Goal: Task Accomplishment & Management: Manage account settings

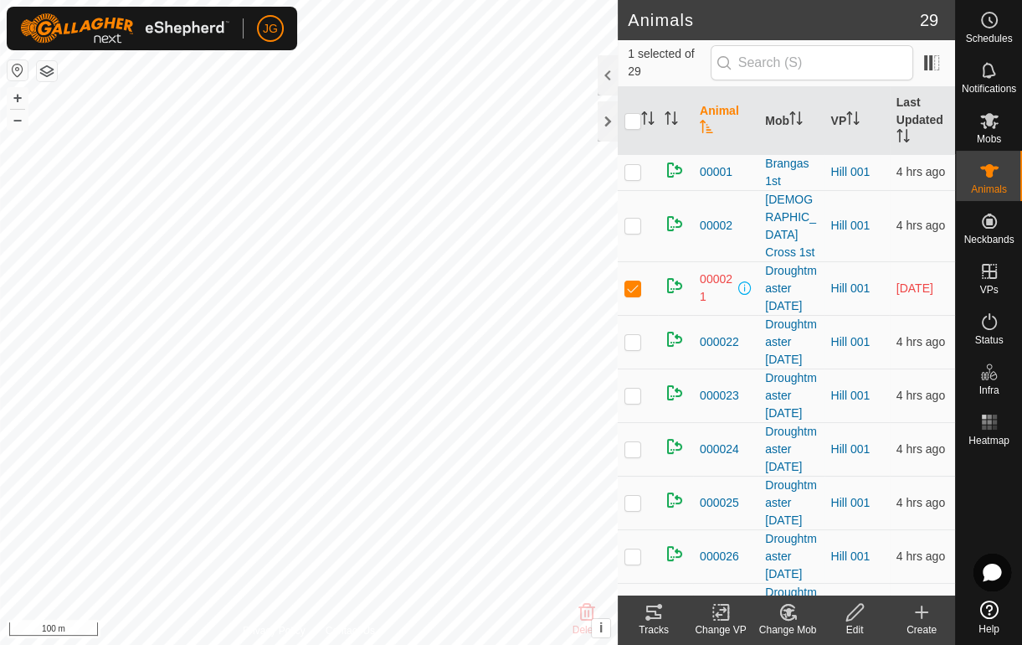
click at [903, 281] on span "[DATE]" at bounding box center [915, 287] width 37 height 13
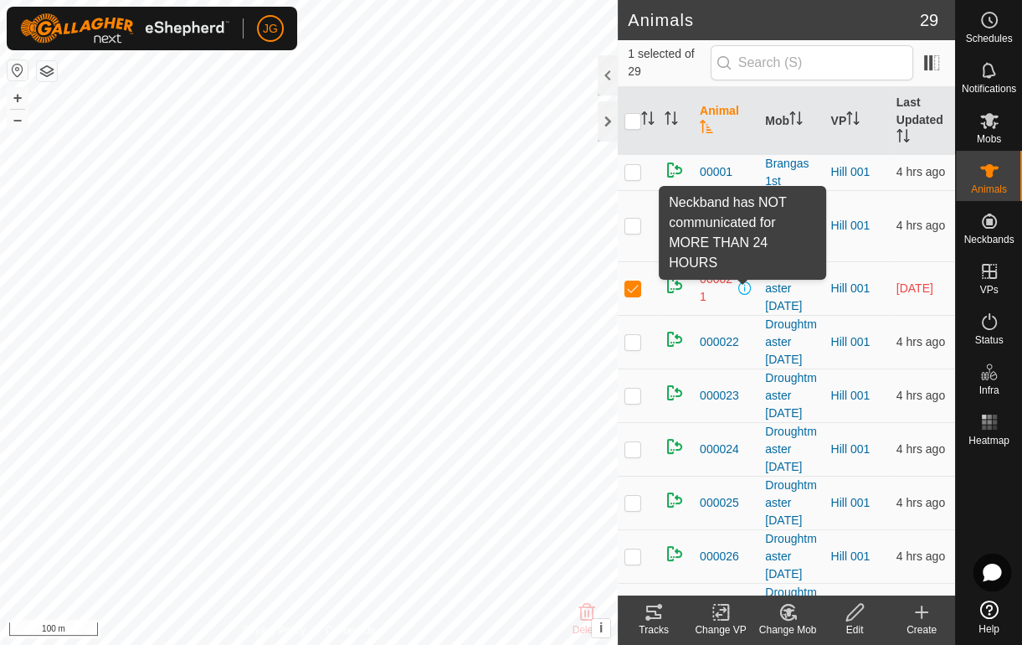
click at [745, 281] on span at bounding box center [745, 287] width 13 height 13
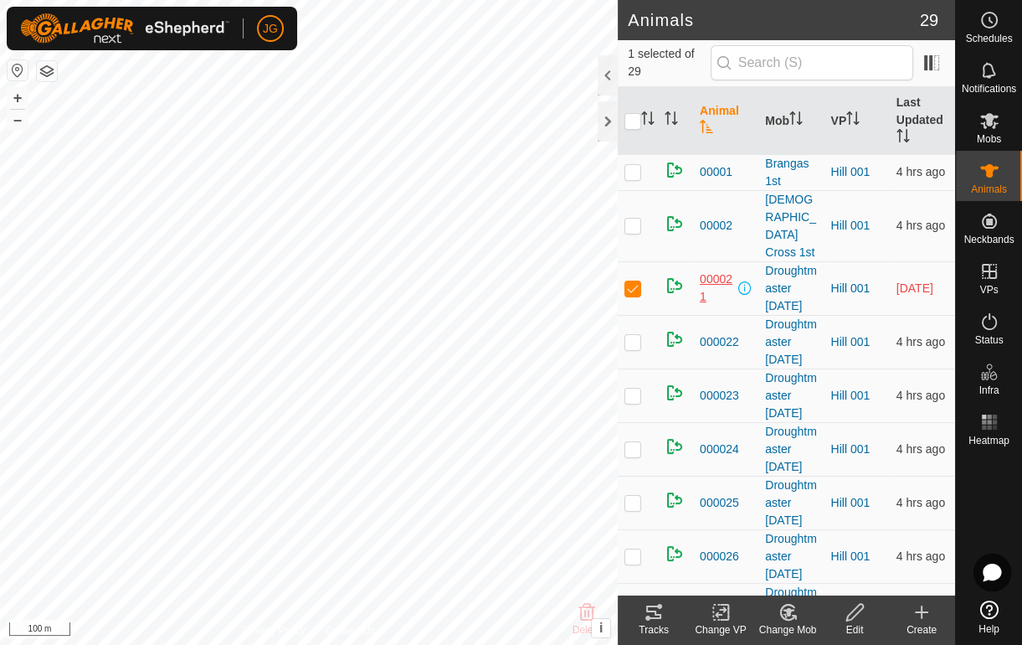
click at [707, 270] on span "000021" at bounding box center [717, 287] width 35 height 35
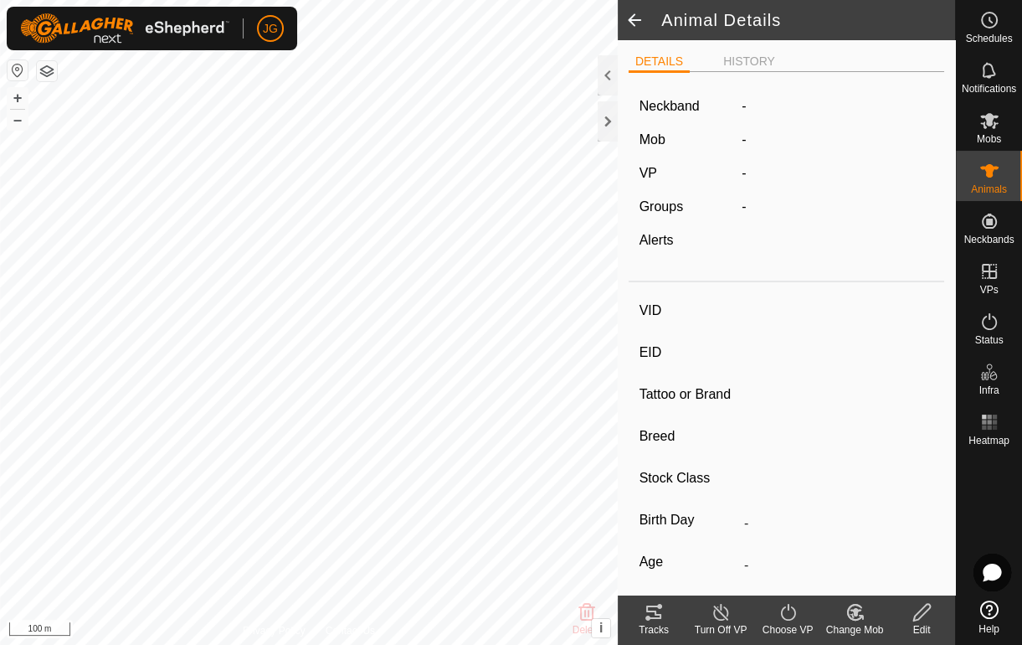
type input "000021"
type input "982123818480457"
type input "-"
type input "Droughtmaster"
type input "-"
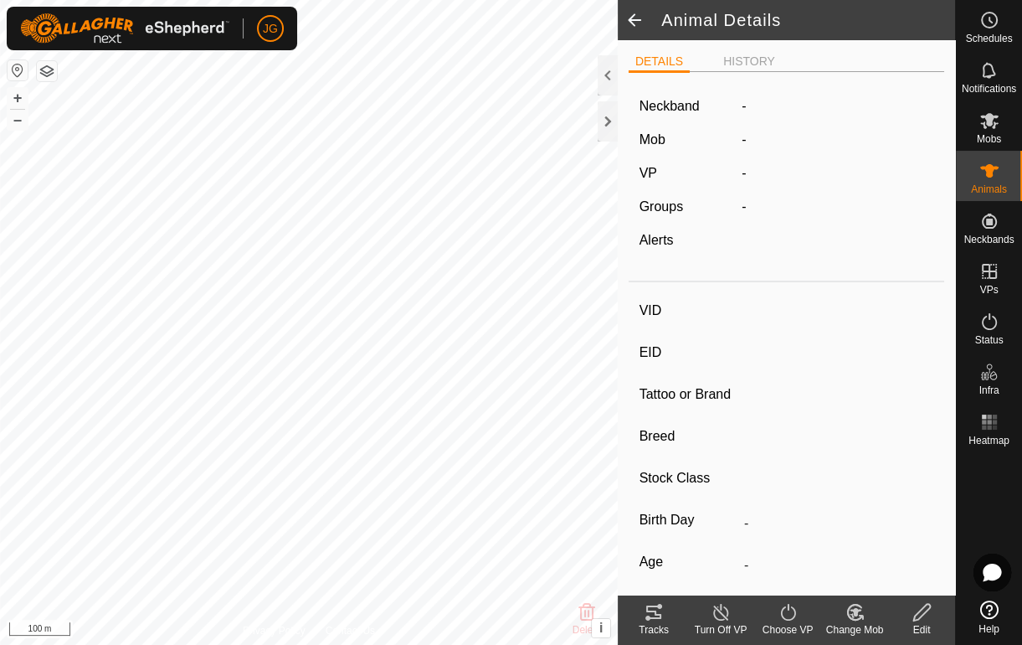
type input "237 kg"
type input "1 kg"
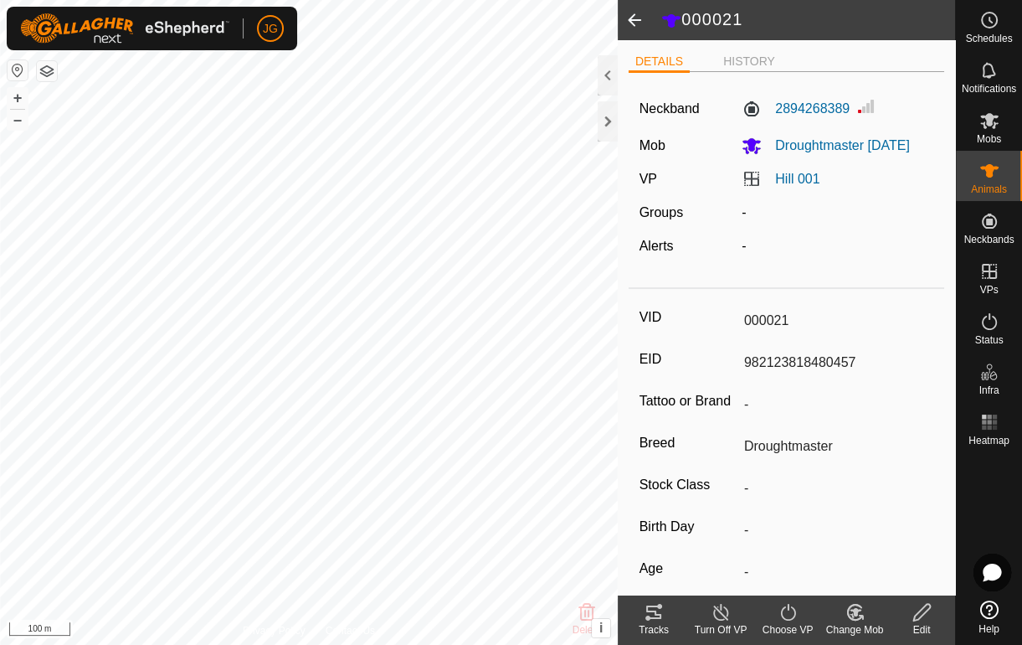
click at [626, 14] on span at bounding box center [634, 20] width 33 height 40
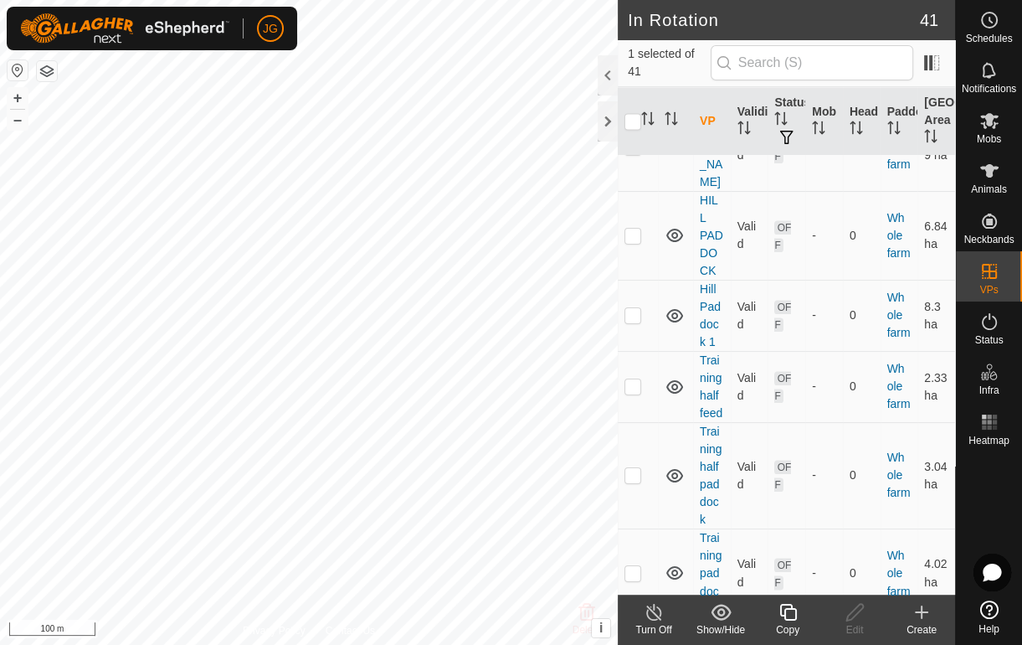
scroll to position [2077, 0]
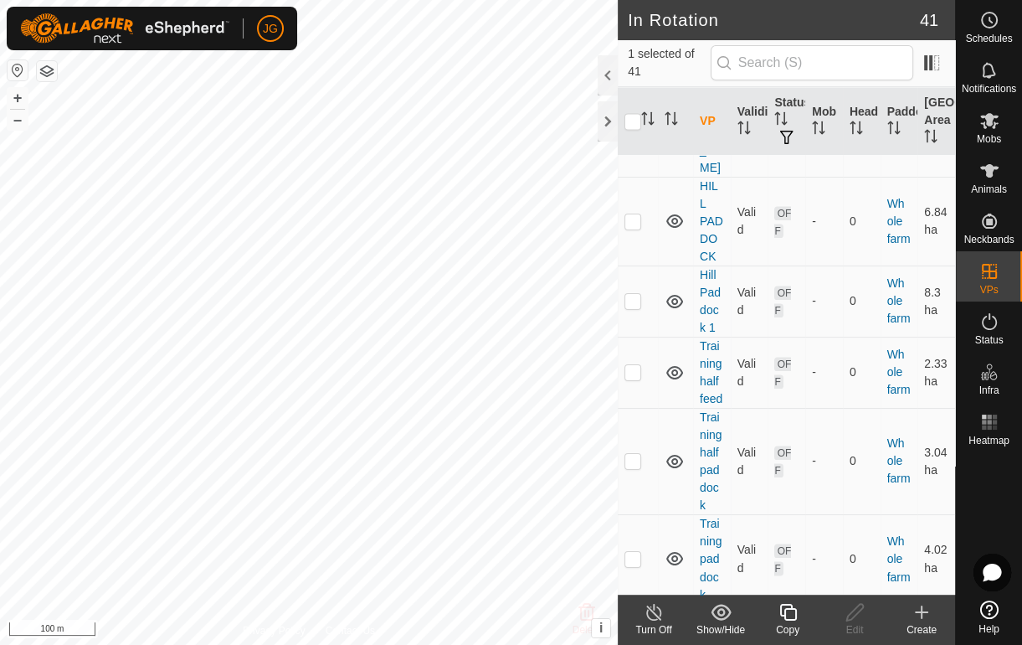
click at [634, 50] on p-checkbox at bounding box center [633, 43] width 17 height 13
click at [632, 50] on p-checkbox at bounding box center [633, 43] width 17 height 13
click at [636, 50] on p-checkbox at bounding box center [633, 43] width 17 height 13
checkbox input "false"
click at [638, 139] on p-checkbox at bounding box center [633, 132] width 17 height 13
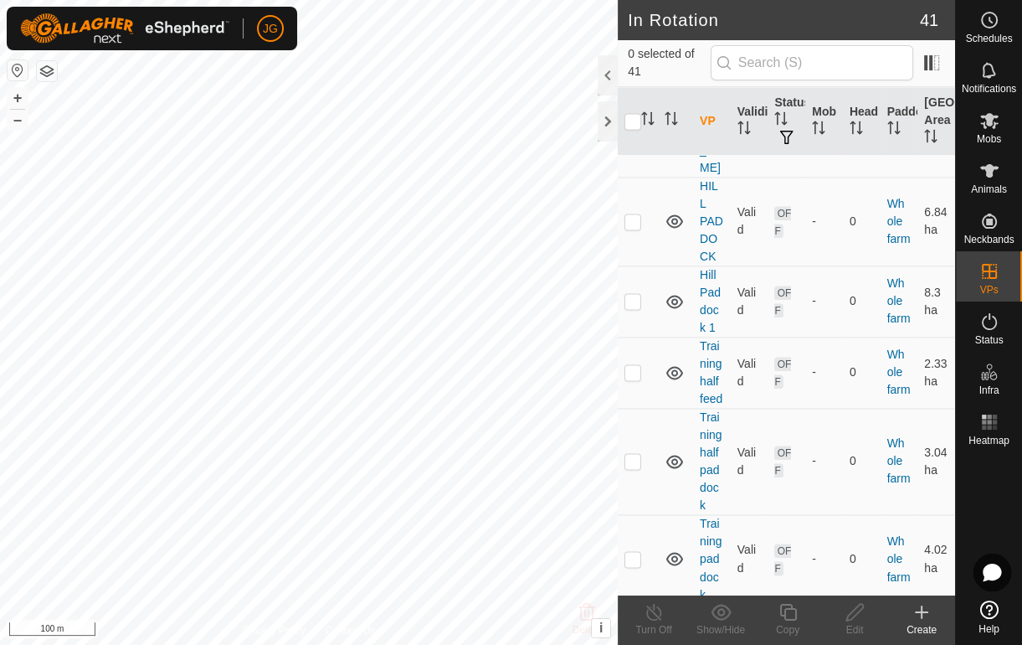
checkbox input "true"
click at [633, 228] on p-checkbox at bounding box center [633, 220] width 17 height 13
checkbox input "true"
click at [630, 139] on p-checkbox at bounding box center [633, 132] width 17 height 13
checkbox input "false"
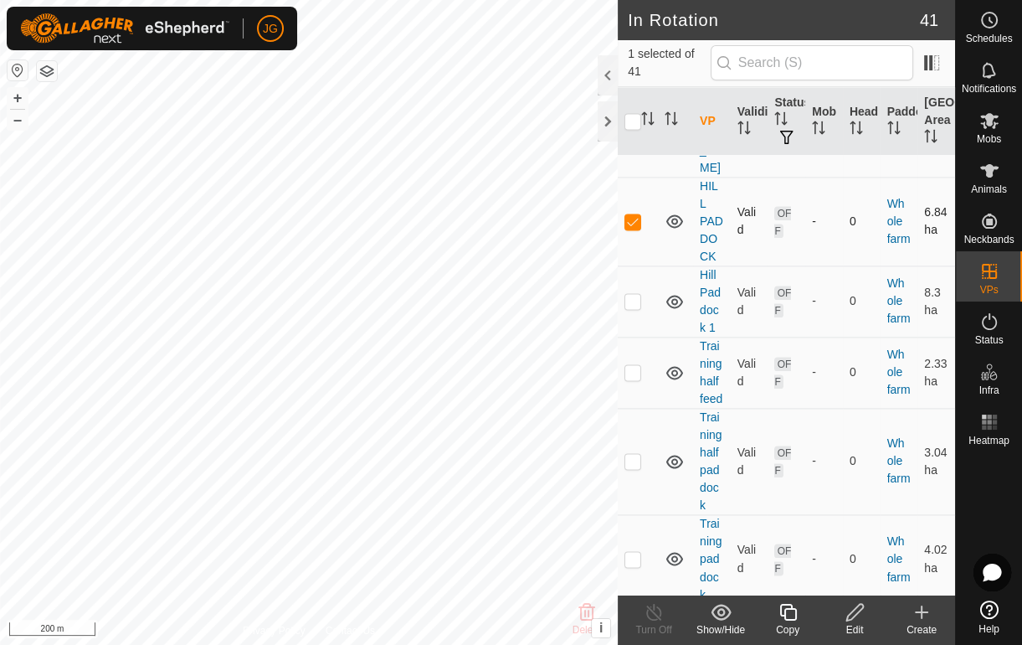
click at [635, 228] on p-checkbox at bounding box center [633, 220] width 17 height 13
checkbox input "false"
click at [627, 307] on p-checkbox at bounding box center [633, 300] width 17 height 13
click at [630, 307] on p-checkbox at bounding box center [633, 300] width 17 height 13
checkbox input "false"
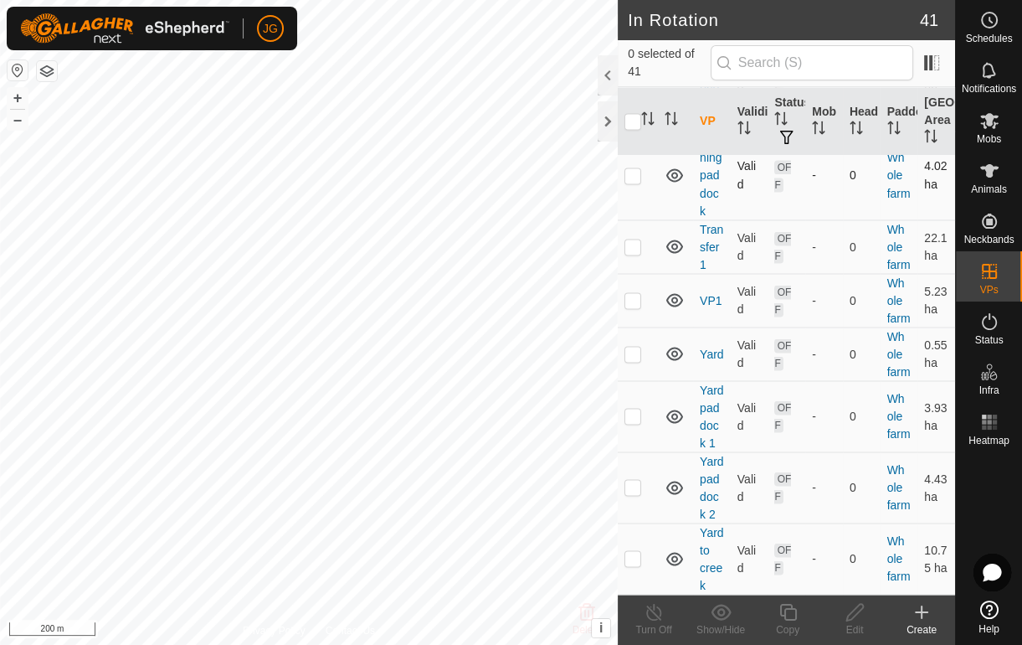
scroll to position [2479, 0]
click at [638, 253] on p-checkbox at bounding box center [633, 245] width 17 height 13
checkbox input "true"
click at [856, 611] on icon at bounding box center [855, 612] width 21 height 20
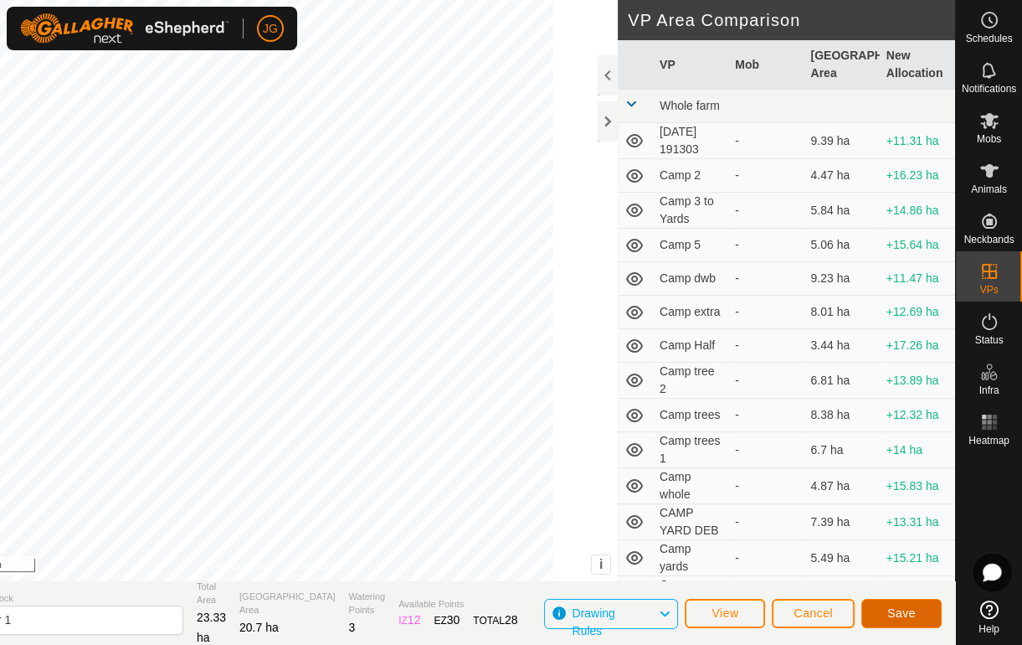
click at [912, 609] on span "Save" at bounding box center [902, 612] width 28 height 13
